Goal: Entertainment & Leisure: Consume media (video, audio)

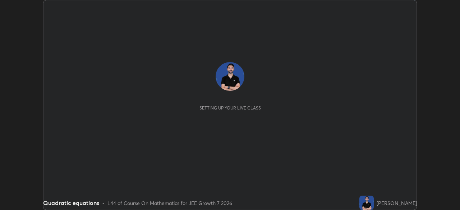
scroll to position [210, 459]
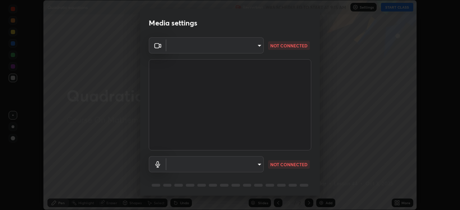
type input "b23672c371ae9b1e2d2e8c1262809c9406dc55f3a12da5c51b420c32c9b17bb4"
type input "758b4a1384cd149965555262a1eeb6396a7b6835cb637da4506a142b94b972ee"
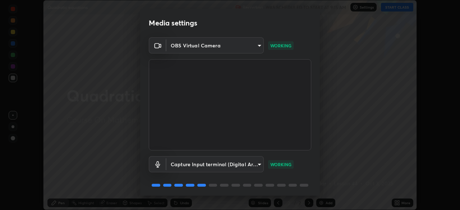
scroll to position [26, 0]
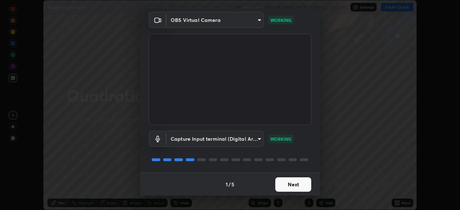
click at [296, 185] on button "Next" at bounding box center [293, 184] width 36 height 14
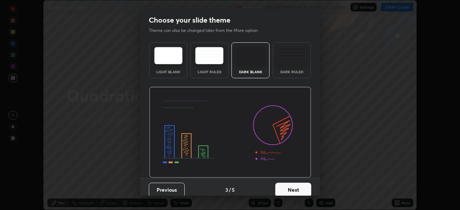
click at [296, 185] on button "Next" at bounding box center [293, 190] width 36 height 14
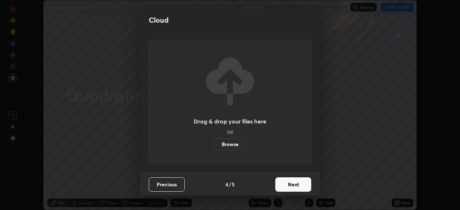
click at [293, 182] on button "Next" at bounding box center [293, 184] width 36 height 14
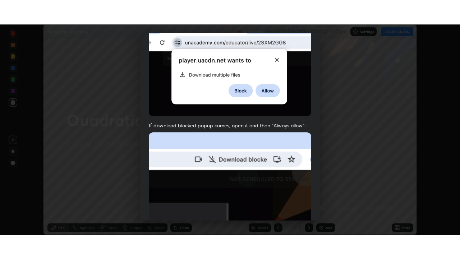
scroll to position [172, 0]
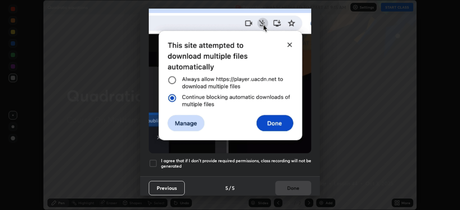
click at [157, 159] on div at bounding box center [153, 163] width 9 height 9
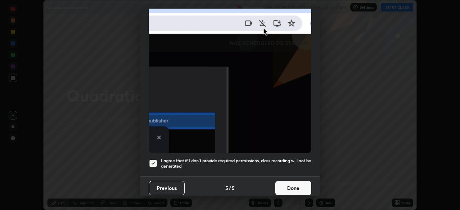
click at [299, 182] on button "Done" at bounding box center [293, 188] width 36 height 14
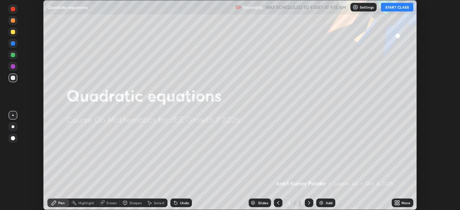
click at [401, 9] on button "START CLASS" at bounding box center [397, 7] width 32 height 9
click at [404, 202] on div "More" at bounding box center [405, 203] width 9 height 4
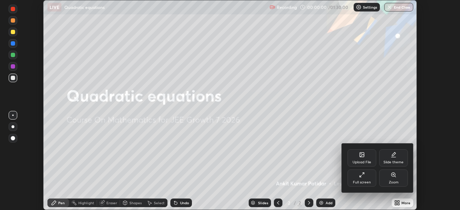
click at [362, 179] on div "Full screen" at bounding box center [361, 178] width 29 height 17
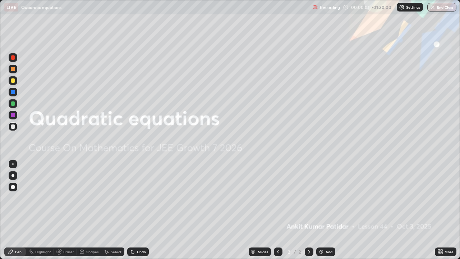
scroll to position [259, 460]
click at [330, 210] on div "Add" at bounding box center [328, 252] width 7 height 4
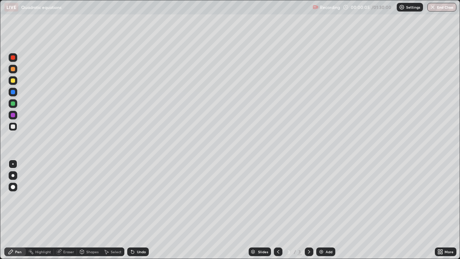
click at [16, 172] on div at bounding box center [13, 175] width 9 height 9
click at [68, 210] on div "Eraser" at bounding box center [65, 251] width 23 height 9
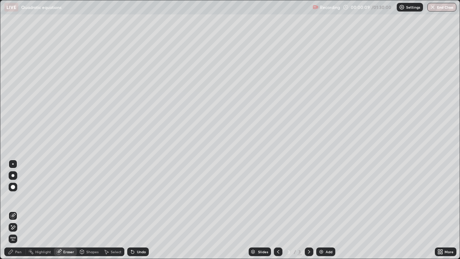
click at [14, 210] on icon at bounding box center [13, 227] width 4 height 4
click at [22, 210] on div "Pen" at bounding box center [15, 251] width 22 height 9
